Goal: Transaction & Acquisition: Purchase product/service

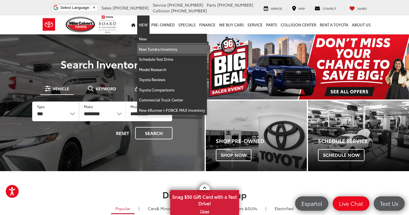
click at [150, 49] on link "New Tundra Inventory" at bounding box center [172, 49] width 70 height 10
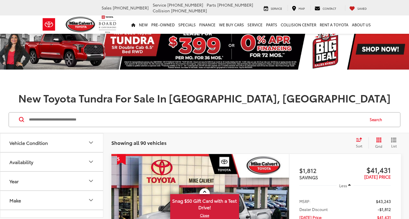
click at [205, 191] on link at bounding box center [204, 192] width 10 height 6
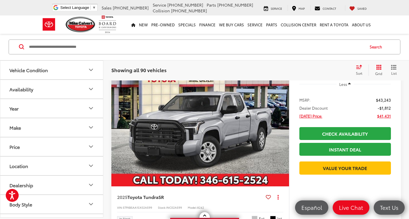
scroll to position [57, 0]
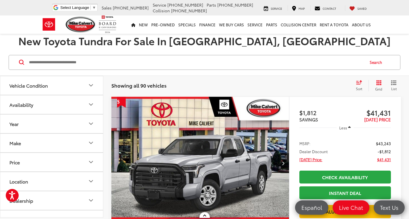
click at [359, 84] on icon "Select sort value" at bounding box center [358, 82] width 5 height 3
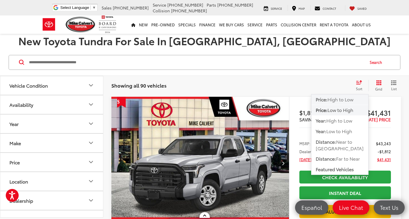
click at [349, 100] on span "High to Low" at bounding box center [340, 99] width 26 height 7
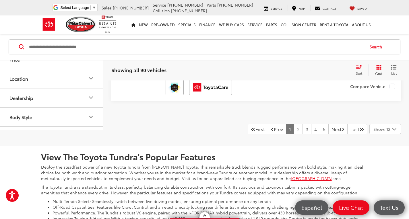
scroll to position [2624, 0]
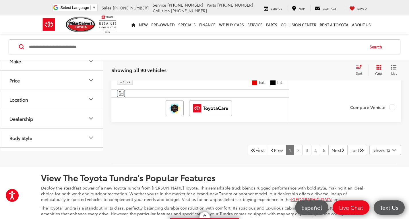
click at [385, 153] on span "Show: 12" at bounding box center [381, 150] width 17 height 6
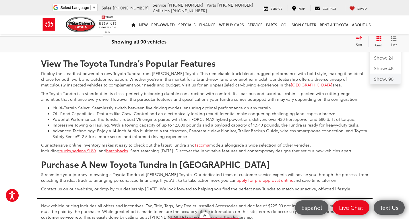
click at [378, 84] on button "Show: 96" at bounding box center [384, 79] width 31 height 10
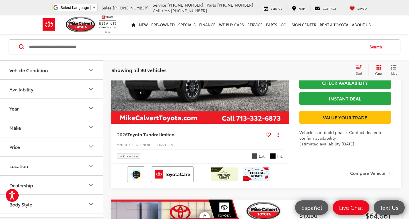
scroll to position [15092, 0]
